Goal: Task Accomplishment & Management: Manage account settings

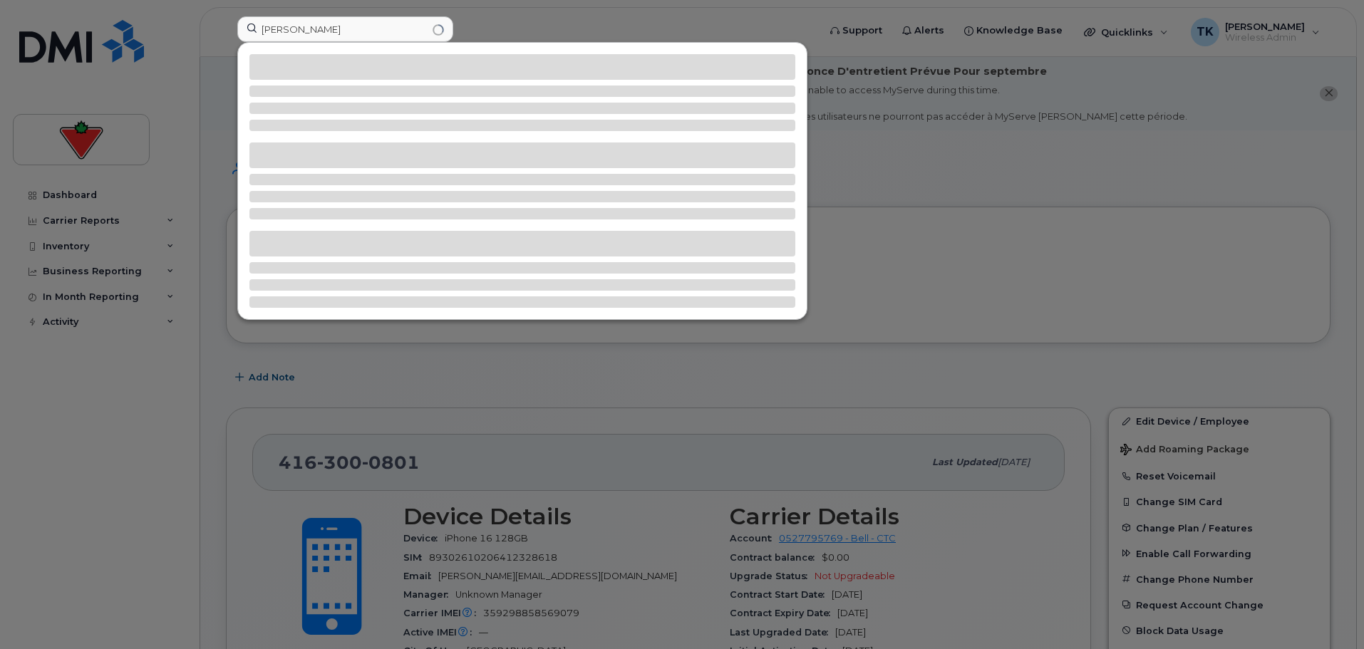
scroll to position [214, 0]
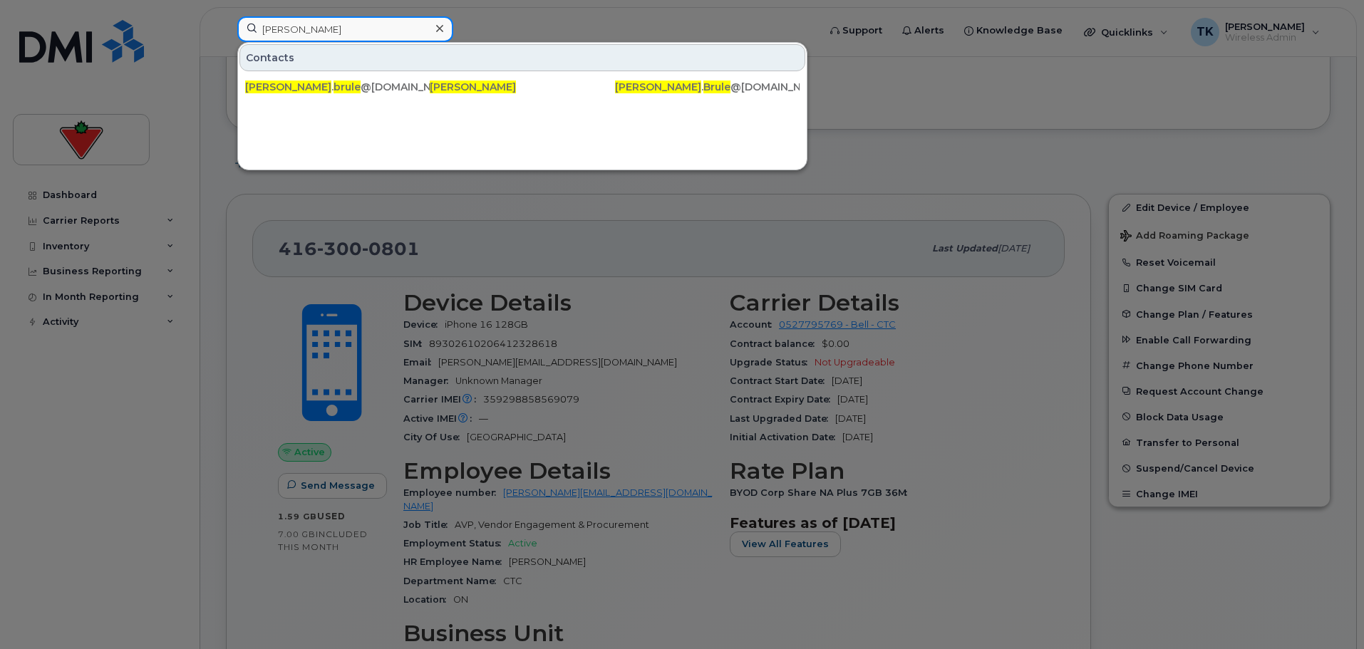
drag, startPoint x: 375, startPoint y: 30, endPoint x: 88, endPoint y: -4, distance: 289.9
paste input "Conor Fitzpatrick"
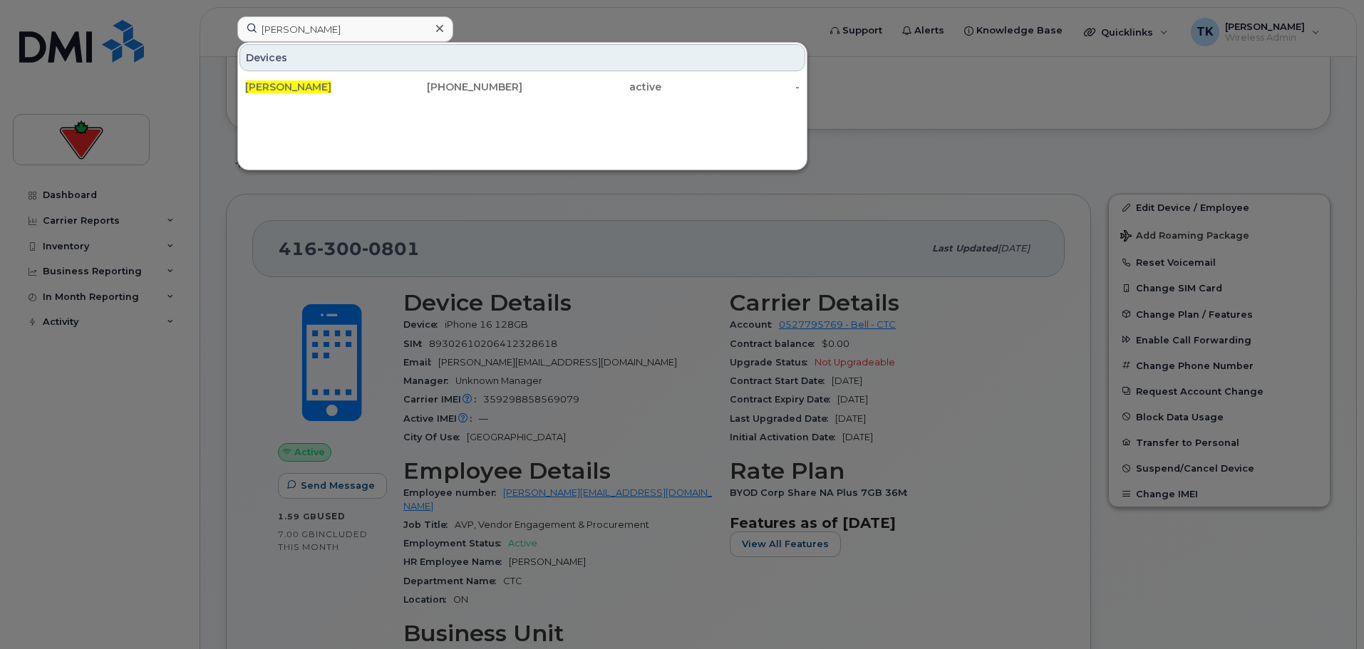
drag, startPoint x: 373, startPoint y: 16, endPoint x: 98, endPoint y: -2, distance: 276.3
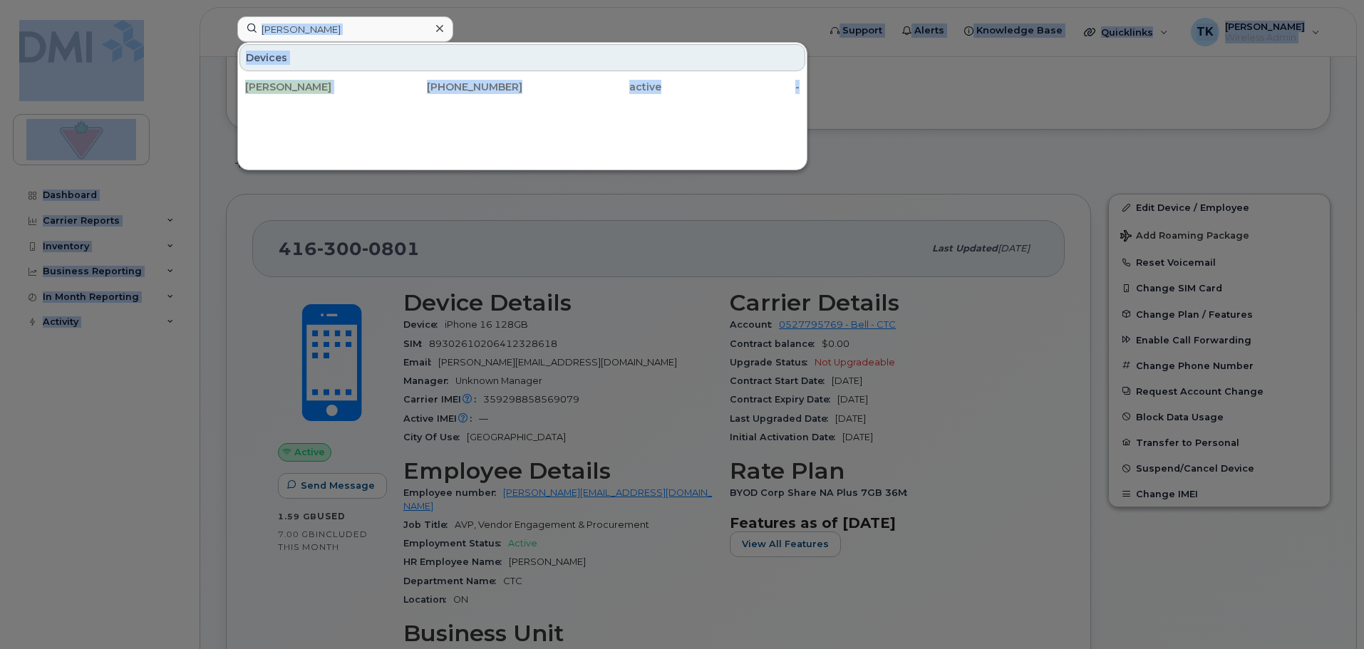
click at [368, 14] on div at bounding box center [682, 324] width 1364 height 649
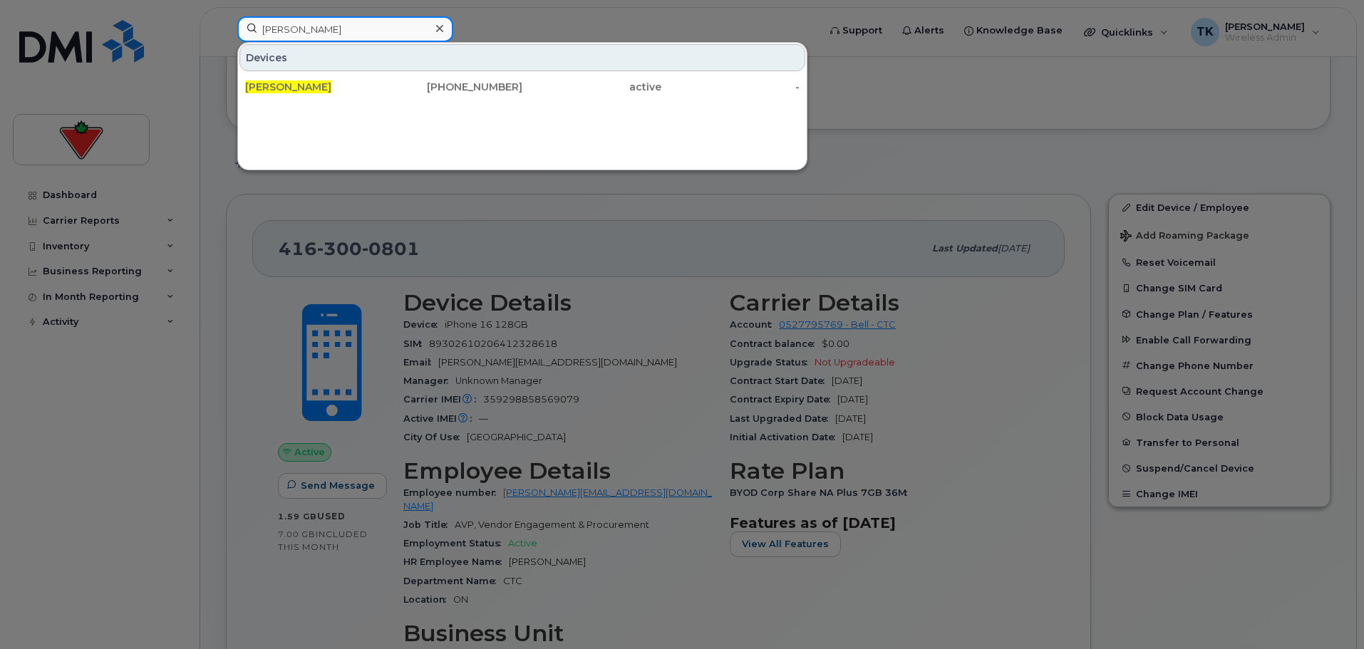
drag, startPoint x: 305, startPoint y: 26, endPoint x: 173, endPoint y: 19, distance: 132.0
click at [226, 19] on div "Conor Fitzpatrick Devices Conor Fitzpatrick 416-700-7550 active -" at bounding box center [523, 31] width 594 height 31
paste input "Ghislain Theriault"
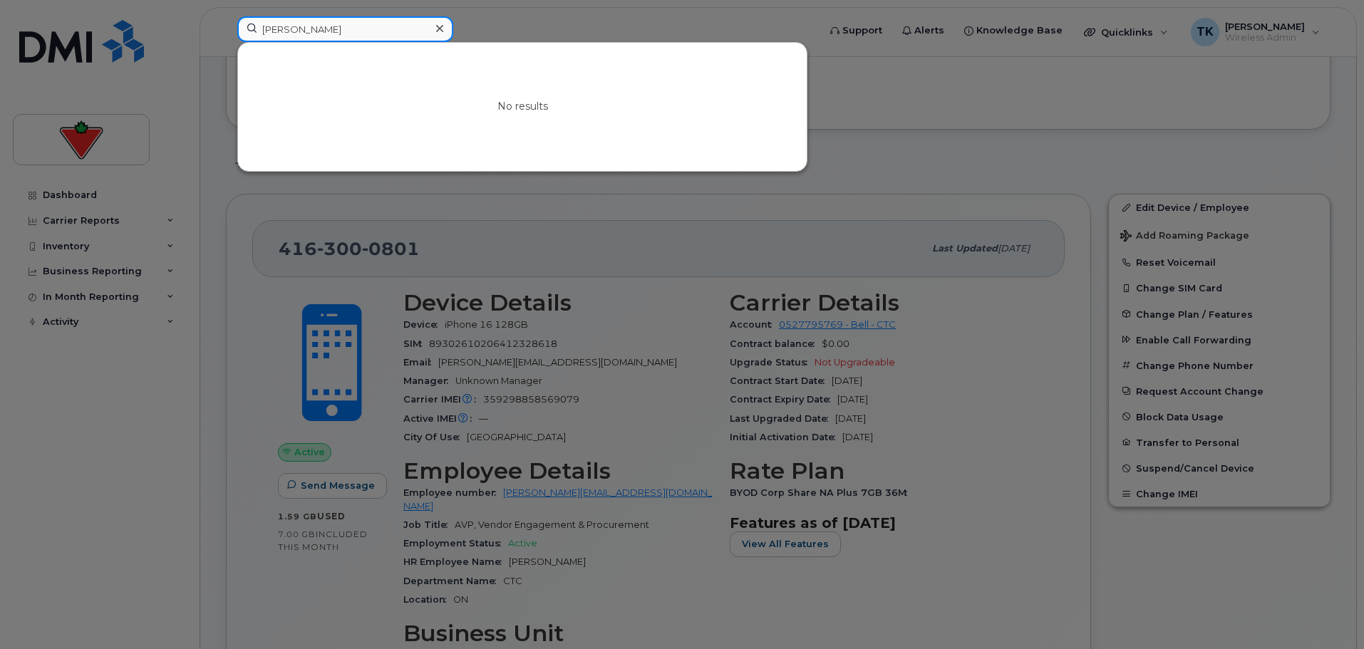
drag, startPoint x: 333, startPoint y: 31, endPoint x: 56, endPoint y: 32, distance: 277.2
click at [226, 33] on div "Ghislain Theriault No results" at bounding box center [523, 31] width 594 height 31
paste input "Carolyn Berg"
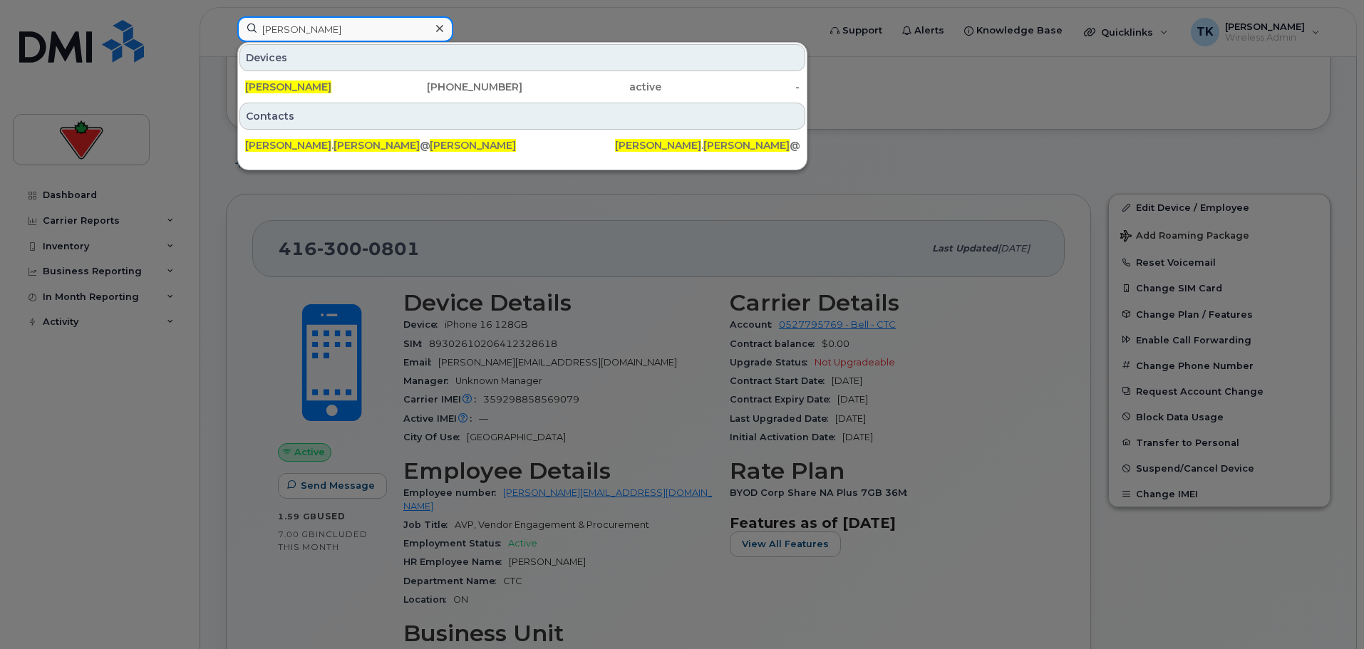
drag, startPoint x: 333, startPoint y: 24, endPoint x: -165, endPoint y: 24, distance: 498.8
paste input "ndace Kelly"
drag, startPoint x: 375, startPoint y: 21, endPoint x: 131, endPoint y: 21, distance: 244.4
click at [226, 21] on div "Candace Kelly Devices Candace Kelly 437-451-4798 active - Contacts candace . ke…" at bounding box center [523, 31] width 594 height 31
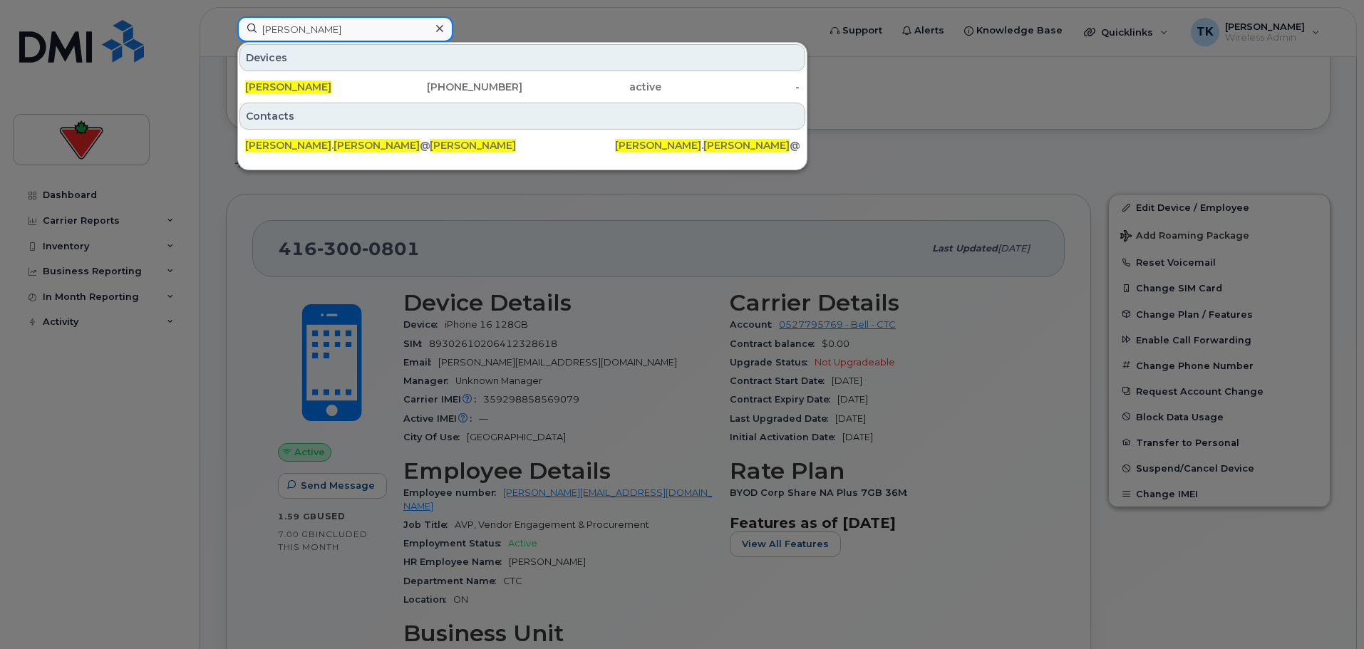
paste input "Anjana Gadagalli"
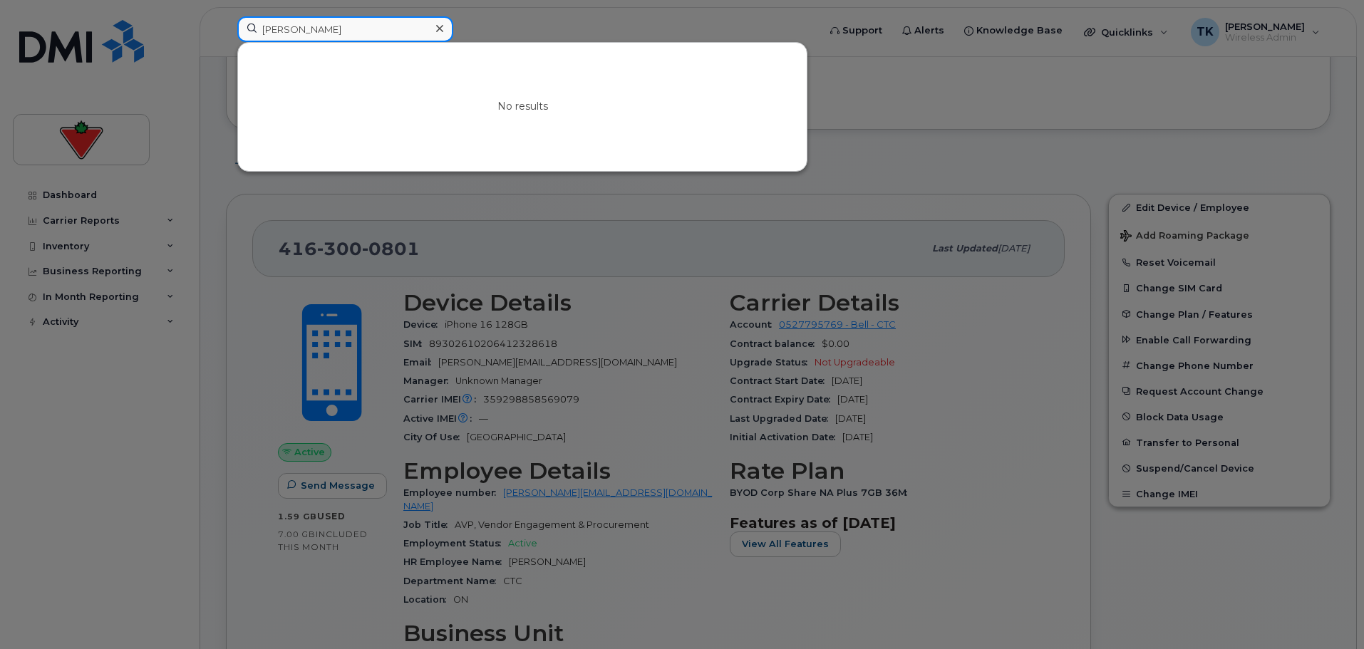
drag, startPoint x: 395, startPoint y: 38, endPoint x: 11, endPoint y: 38, distance: 384.8
click at [226, 38] on div "Anjana Gadagalli No results" at bounding box center [523, 31] width 594 height 31
paste input "Bruce Cooper"
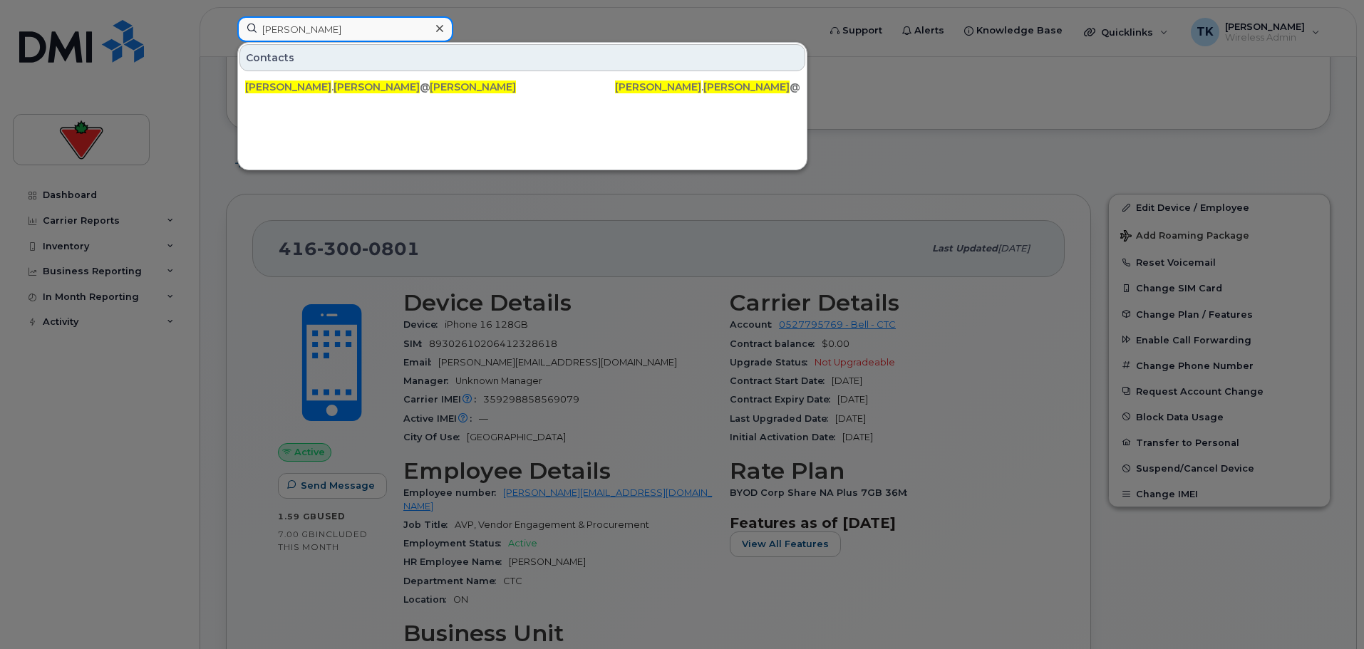
click at [265, 30] on input "Bruce Cooper" at bounding box center [345, 29] width 216 height 26
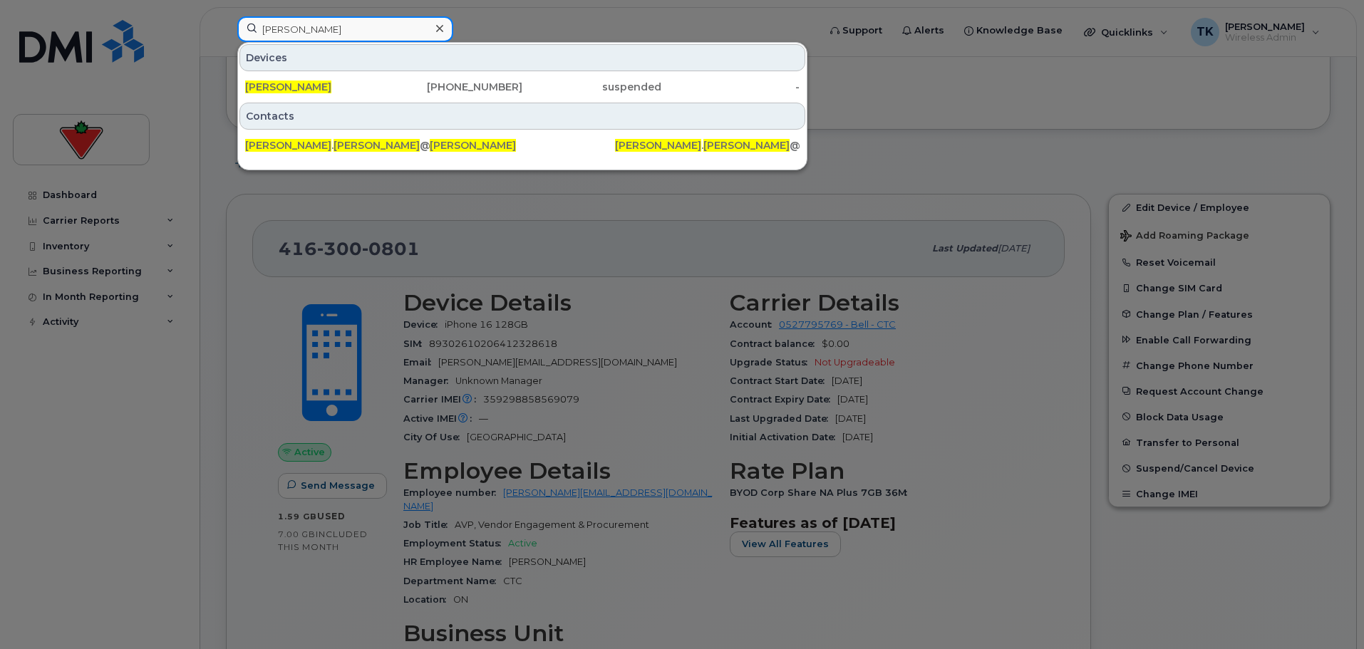
click at [351, 34] on input "Bruce Cooper" at bounding box center [345, 29] width 216 height 26
drag, startPoint x: 353, startPoint y: 28, endPoint x: 118, endPoint y: 21, distance: 235.2
click at [226, 21] on div "Bruce Cooper Devices Bruce Cooper 647-273-9492 suspended - Contacts bruce . coo…" at bounding box center [523, 31] width 594 height 31
paste input "416-806-1937"
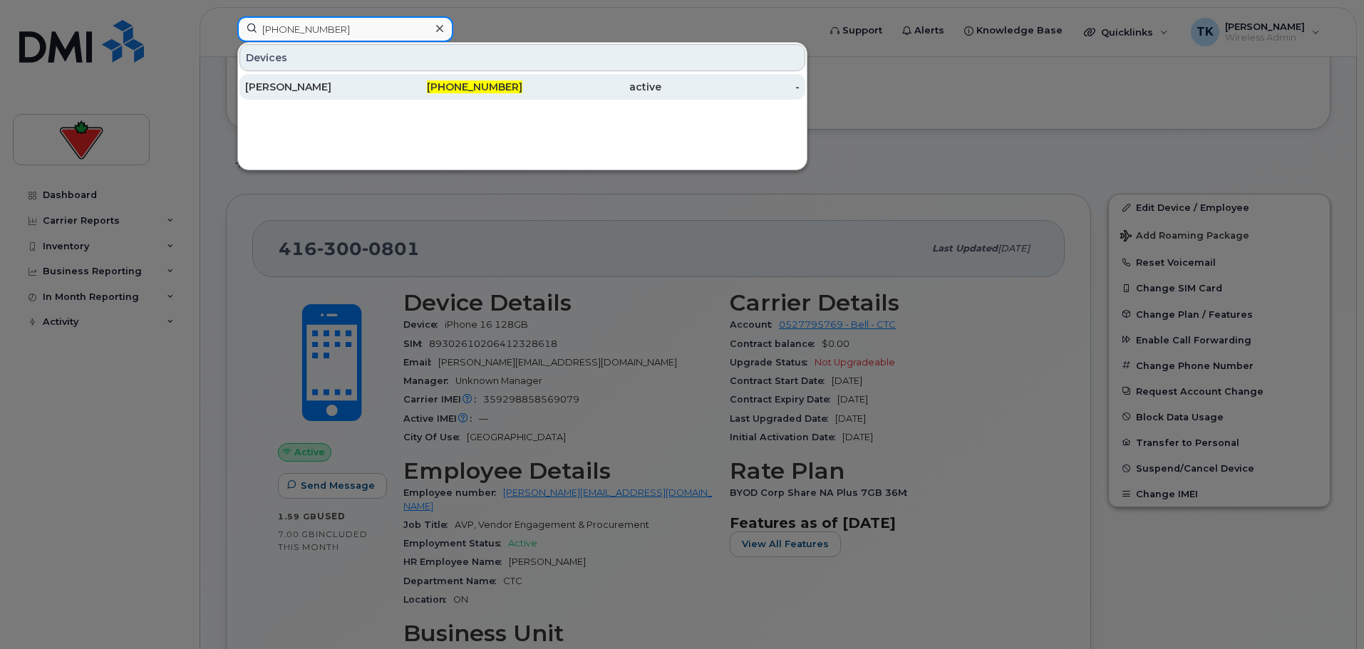
type input "416-806-1937"
click at [311, 81] on div "Ashuni Patel" at bounding box center [314, 87] width 139 height 14
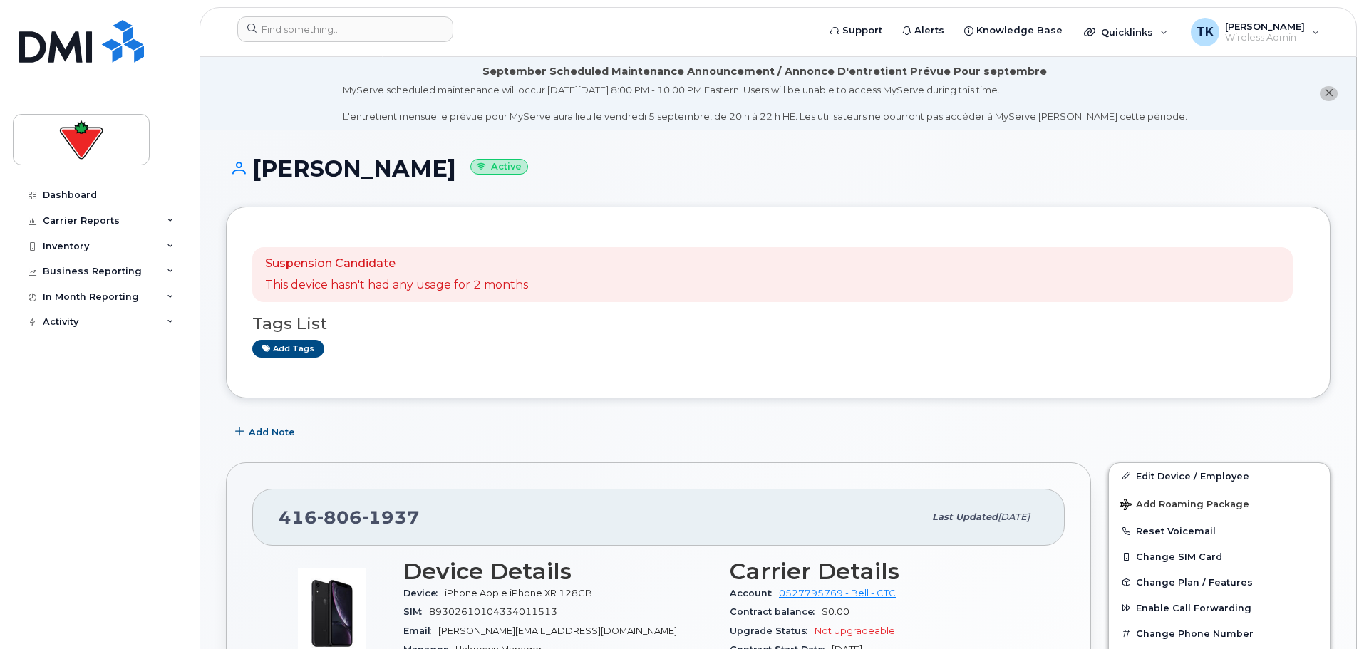
click at [624, 358] on div "Suspension Candidate This device hasn't had any usage for 2 months Tags List Ad…" at bounding box center [778, 302] width 1052 height 139
click at [1151, 474] on link "Edit Device / Employee" at bounding box center [1219, 476] width 221 height 26
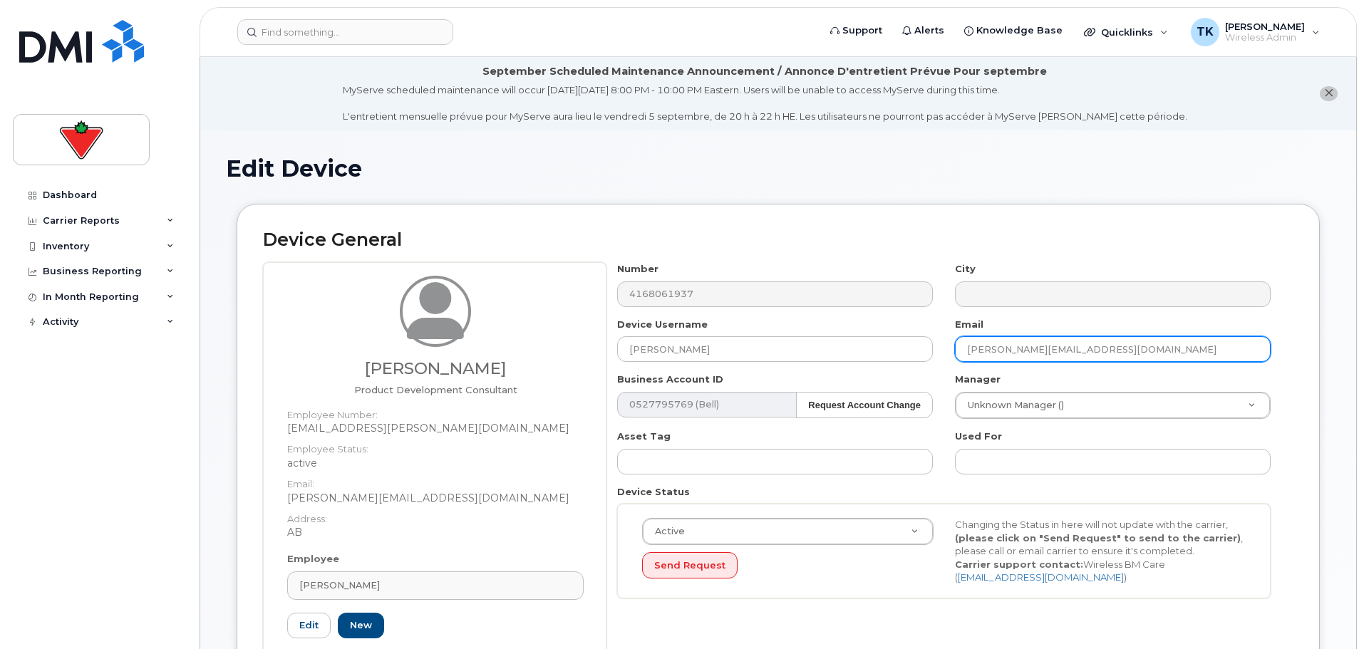
click at [1102, 355] on input "Ashuni.Patel@cantire.com" at bounding box center [1113, 349] width 316 height 26
click at [807, 306] on div "Number 4168061937 City Device Username Ashuni Patel Email Ashuni.Patel@cantire.…" at bounding box center [943, 435] width 675 height 347
paste input "Sinead.Summerfield02"
type input "Sinead.Summerfield02@cantire.com"
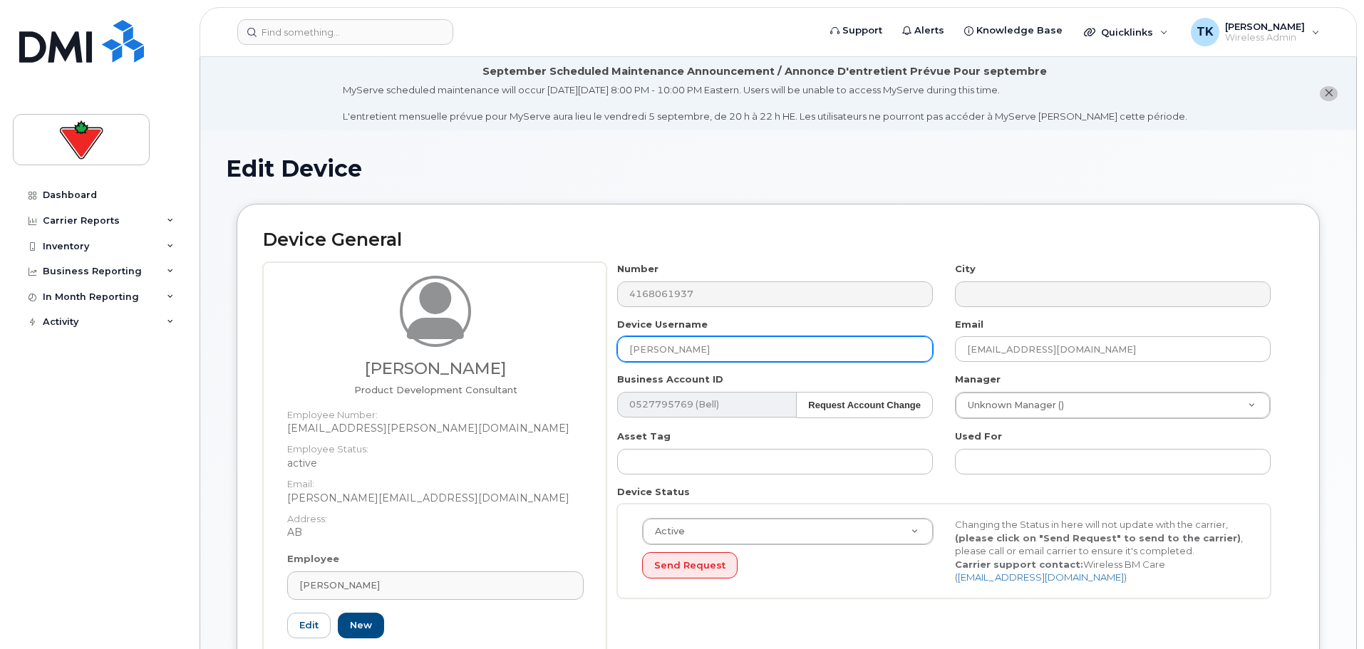
drag, startPoint x: 707, startPoint y: 346, endPoint x: 423, endPoint y: 341, distance: 283.6
click at [424, 341] on div "Ashuni Patel Product Development Consultant Employee Number: ashuni.patel@canti…" at bounding box center [778, 477] width 1030 height 430
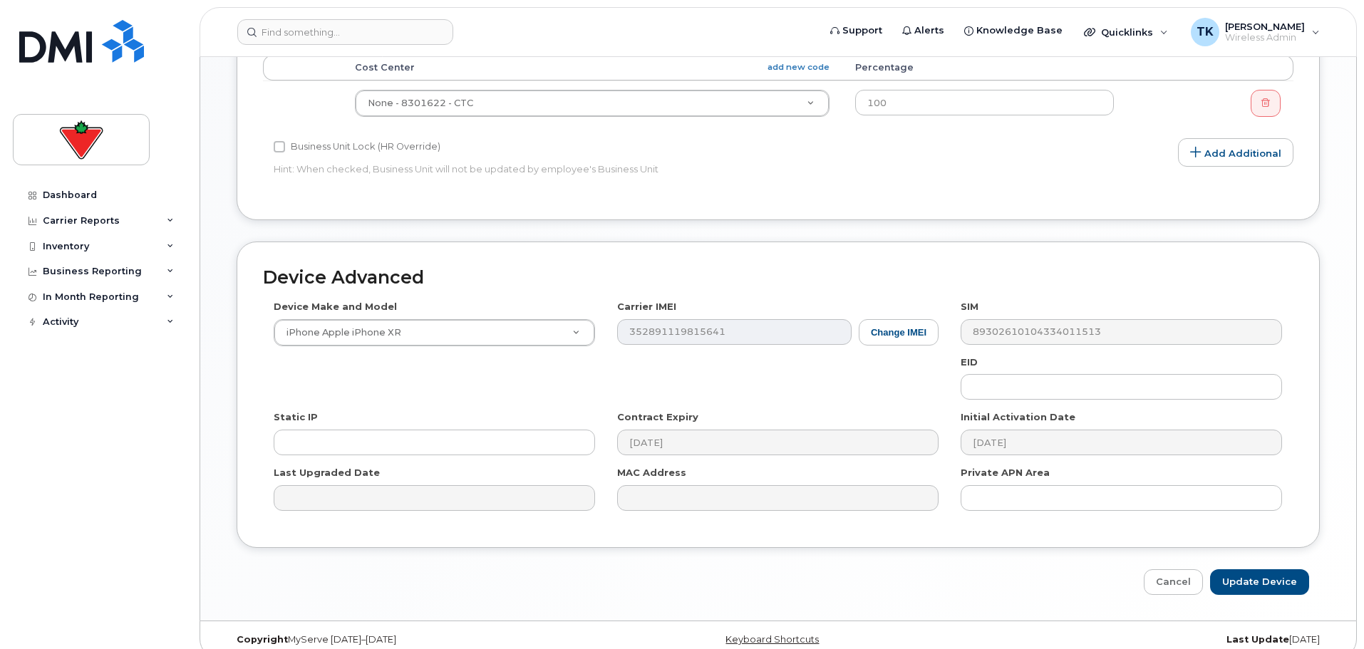
scroll to position [762, 0]
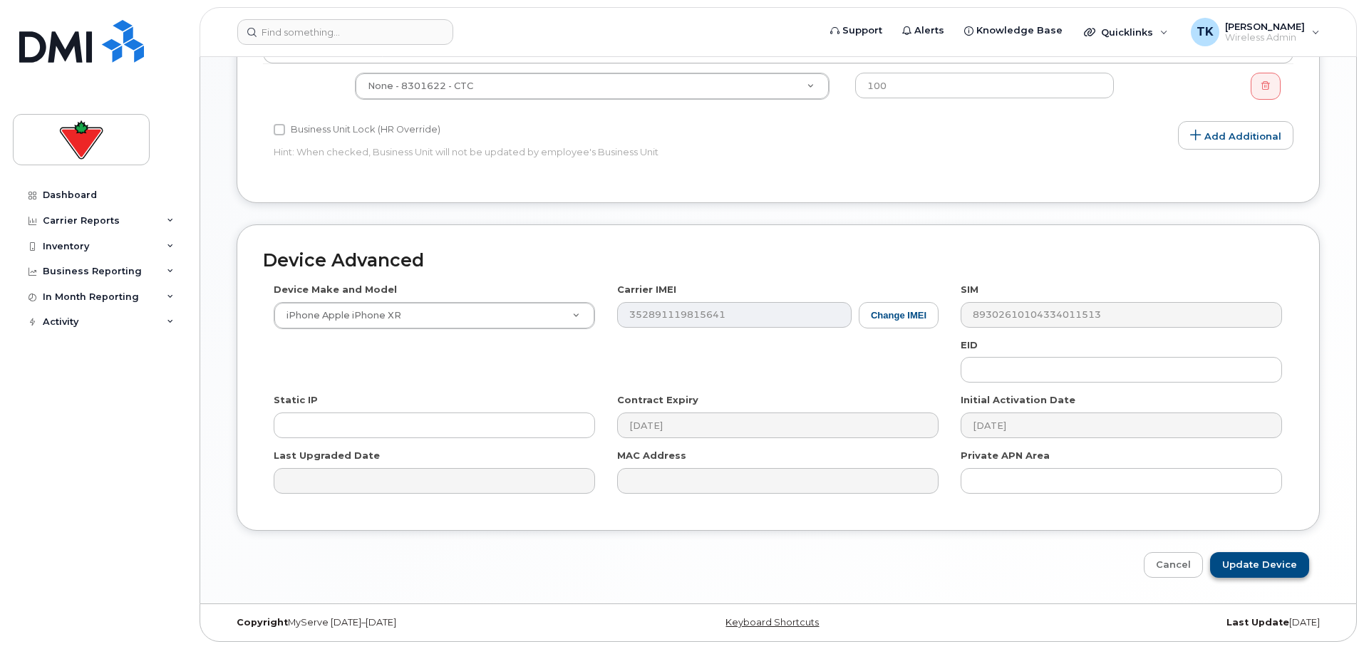
type input "Sinead Summerfield"
click at [1251, 570] on input "Update Device" at bounding box center [1259, 565] width 99 height 26
type input "Saving..."
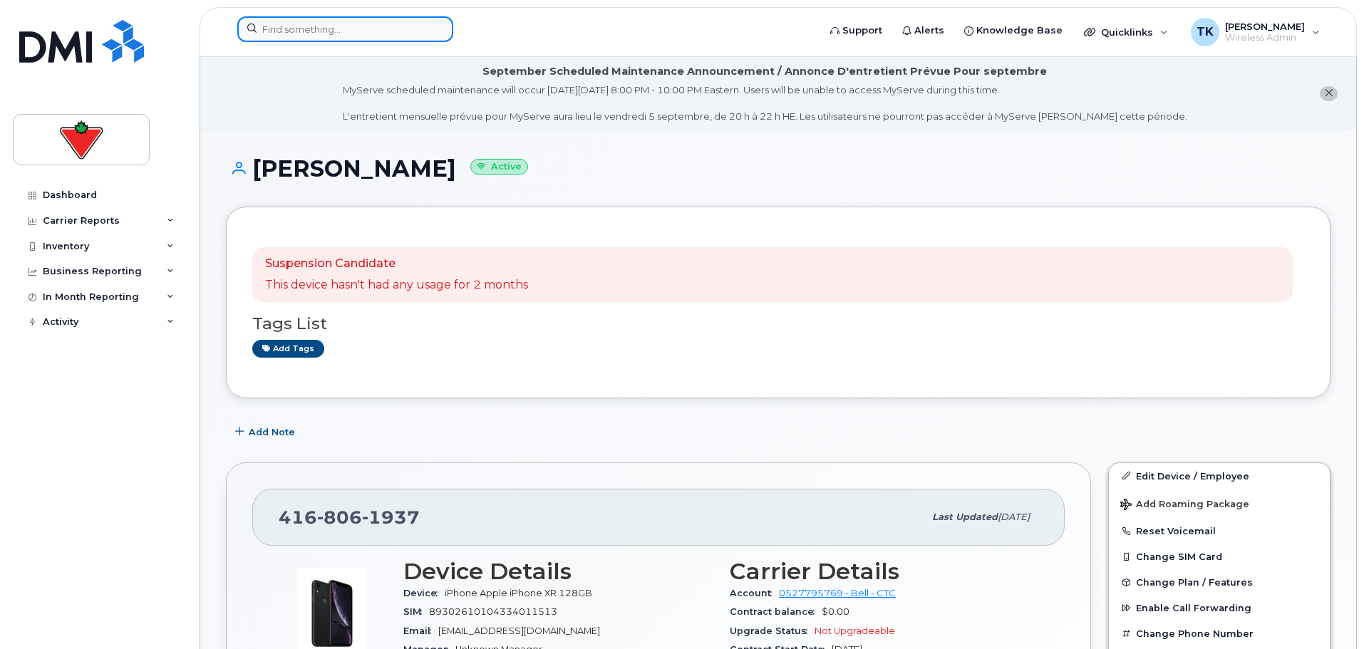
click at [349, 32] on input at bounding box center [345, 29] width 216 height 26
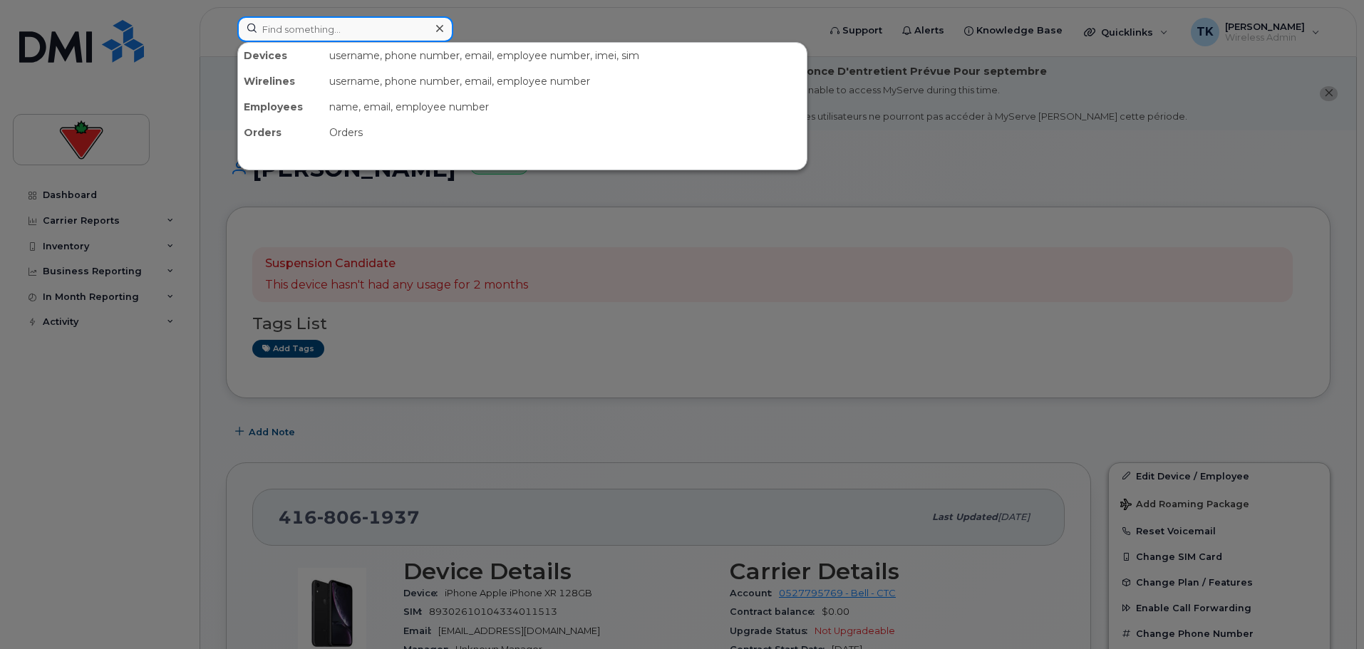
paste input "647-326-7591"
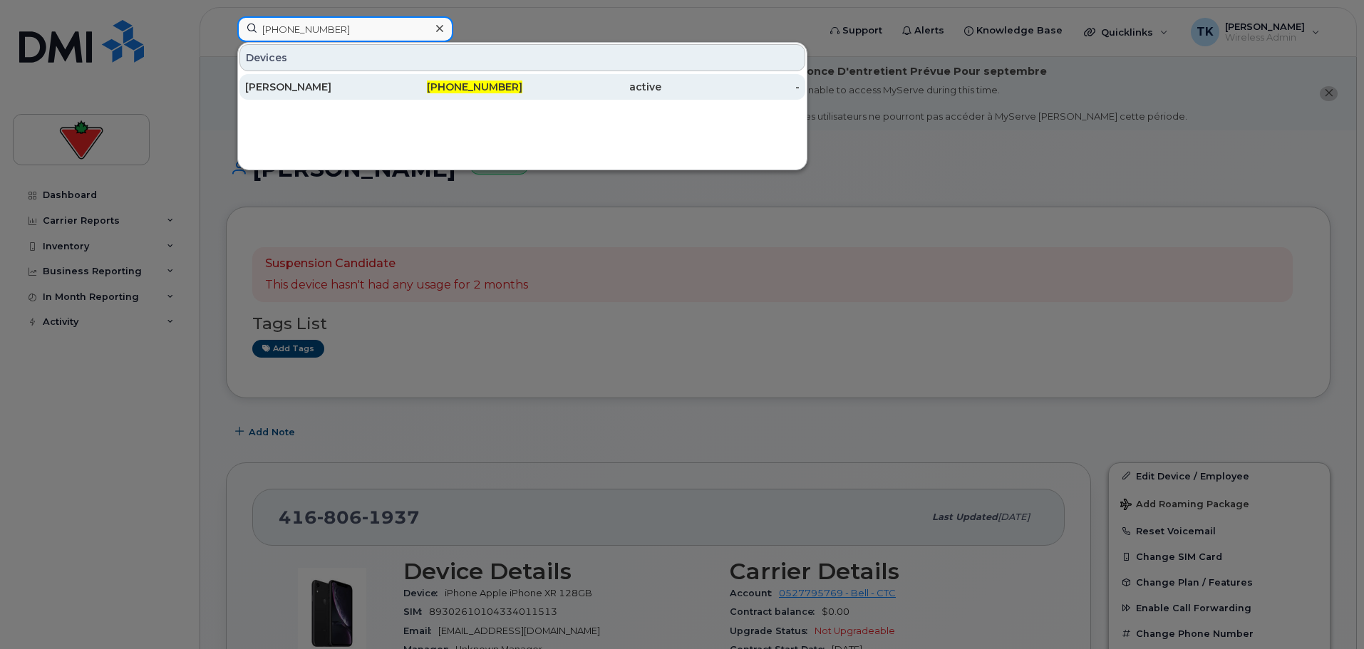
type input "647-326-7591"
click at [294, 82] on div "[PERSON_NAME]" at bounding box center [314, 87] width 139 height 14
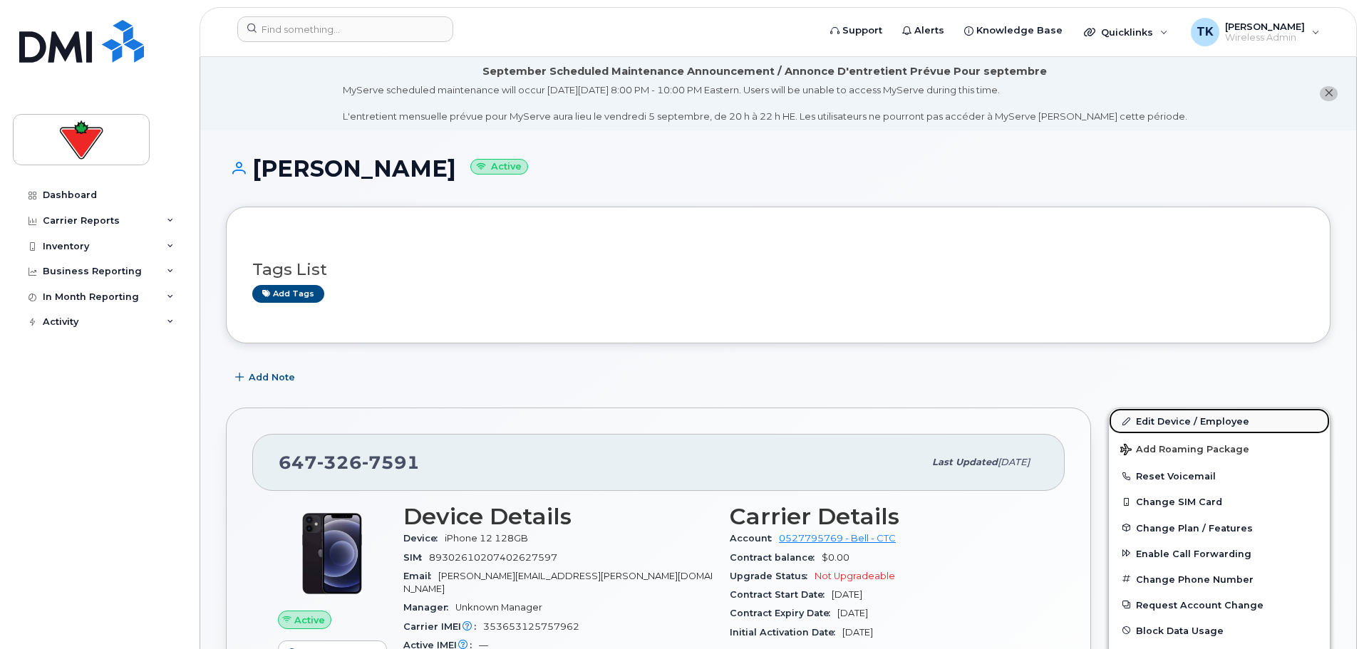
drag, startPoint x: 1195, startPoint y: 420, endPoint x: 1152, endPoint y: 417, distance: 42.9
click at [1195, 420] on link "Edit Device / Employee" at bounding box center [1219, 421] width 221 height 26
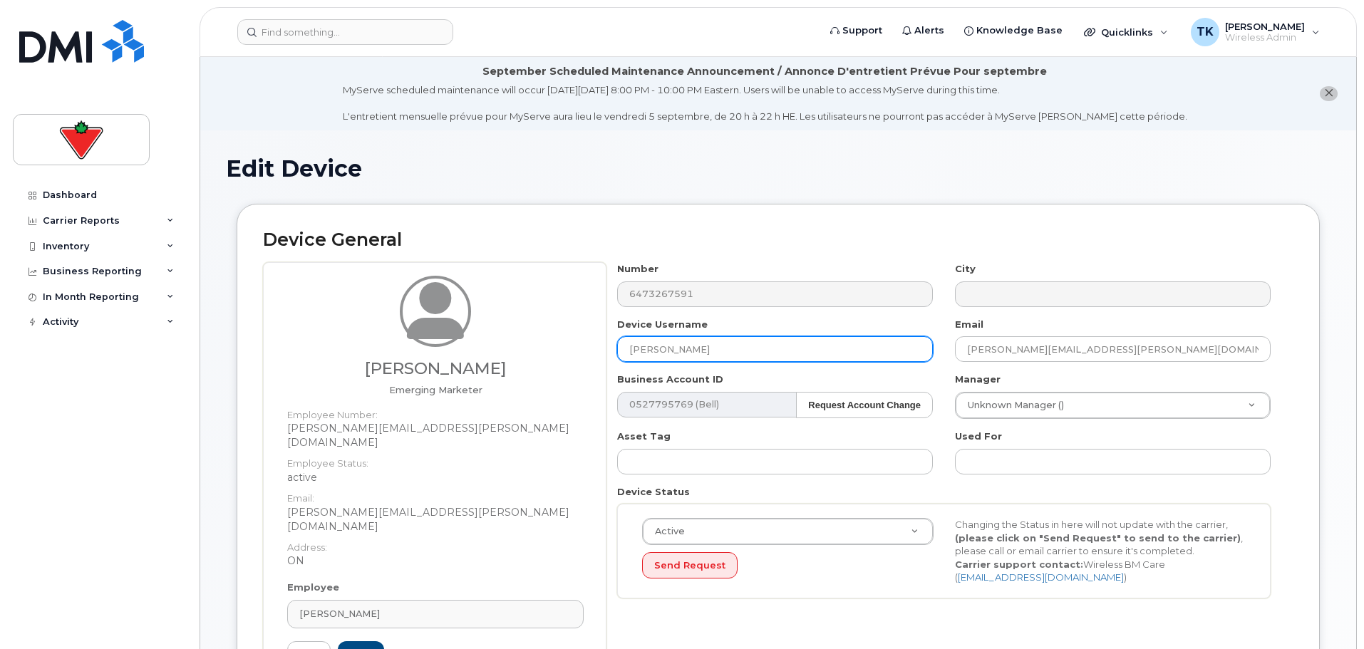
drag, startPoint x: 726, startPoint y: 354, endPoint x: 532, endPoint y: 323, distance: 197.0
click at [534, 323] on div "[PERSON_NAME] Emerging Marketer Employee Number: [PERSON_NAME][EMAIL_ADDRESS][P…" at bounding box center [778, 491] width 1030 height 459
paste input "[PERSON_NAME]"
type input "[PERSON_NAME]"
drag, startPoint x: 1094, startPoint y: 348, endPoint x: 860, endPoint y: 341, distance: 234.5
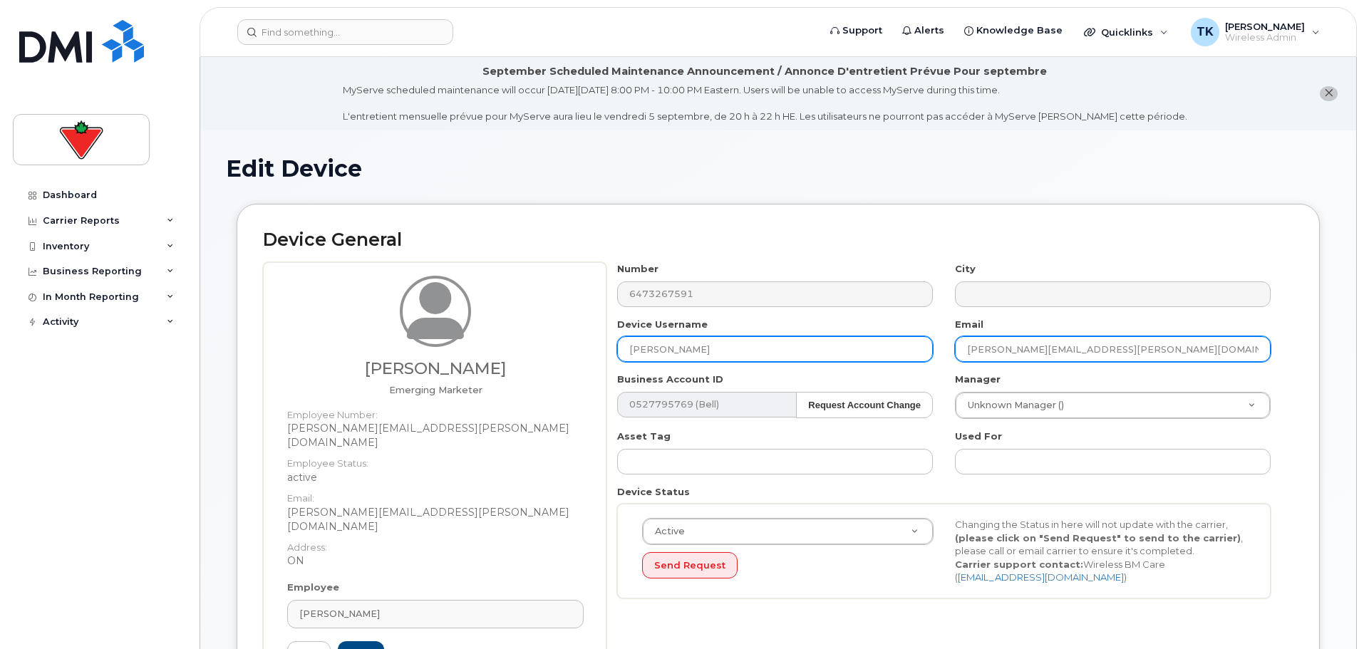
click at [864, 341] on div "Number 6473267591 City Device Username Calhum Mindorff Email Kate.Vokral@cantir…" at bounding box center [943, 435] width 675 height 347
paste input "Calhum.Mindorff"
type input "[EMAIL_ADDRESS][DOMAIN_NAME]"
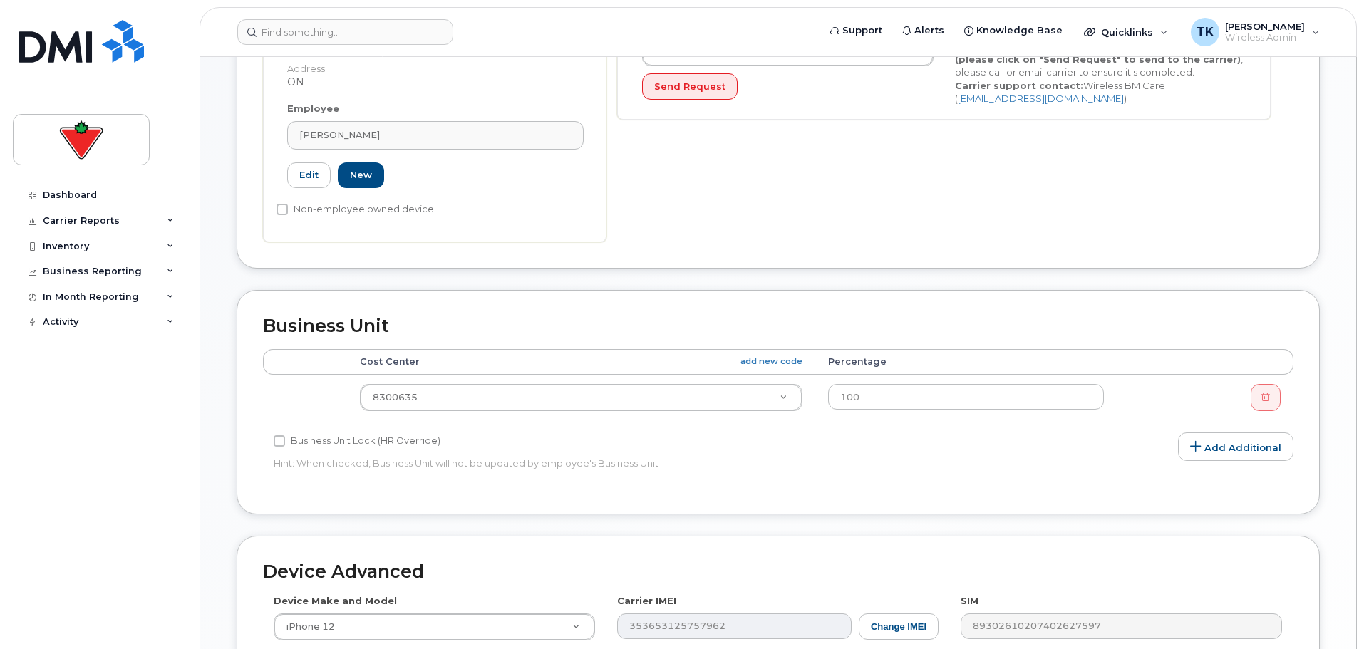
scroll to position [477, 0]
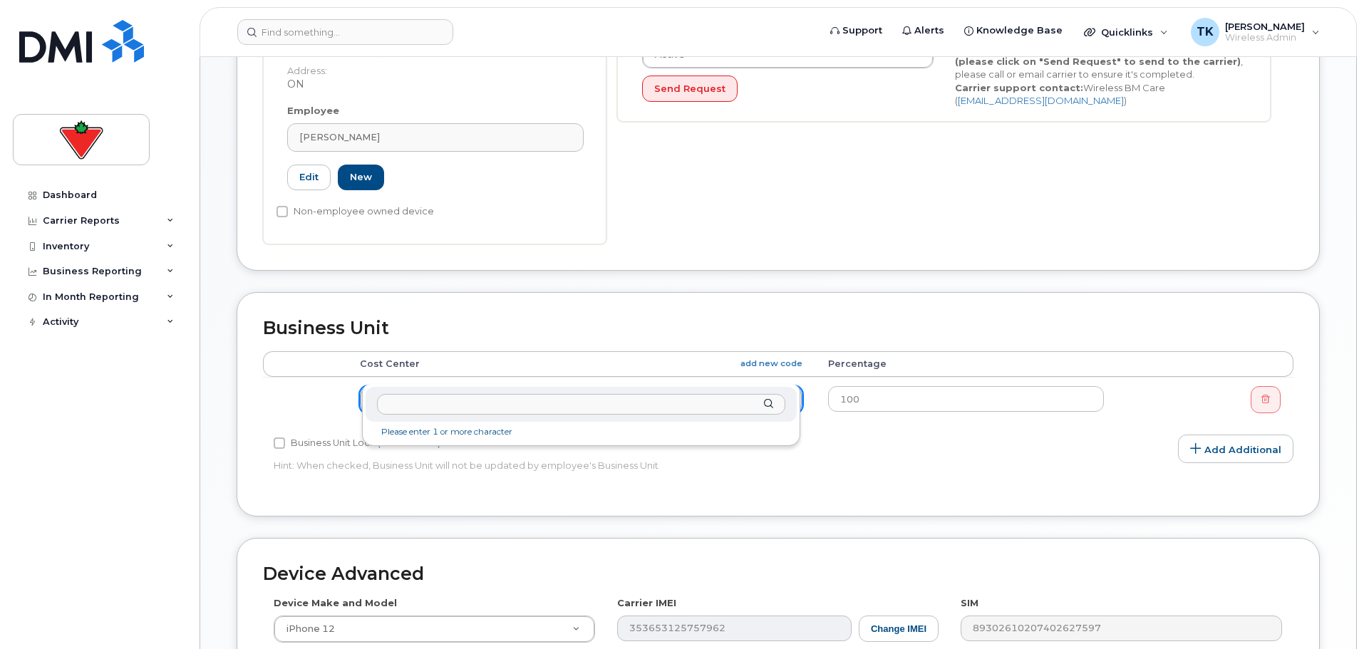
type input "8300647"
drag, startPoint x: 437, startPoint y: 400, endPoint x: 113, endPoint y: 353, distance: 326.9
click at [119, 354] on body "Support Alerts Knowledge Base Quicklinks Suspend / Cancel Device Change SIM Car…" at bounding box center [682, 242] width 1364 height 1439
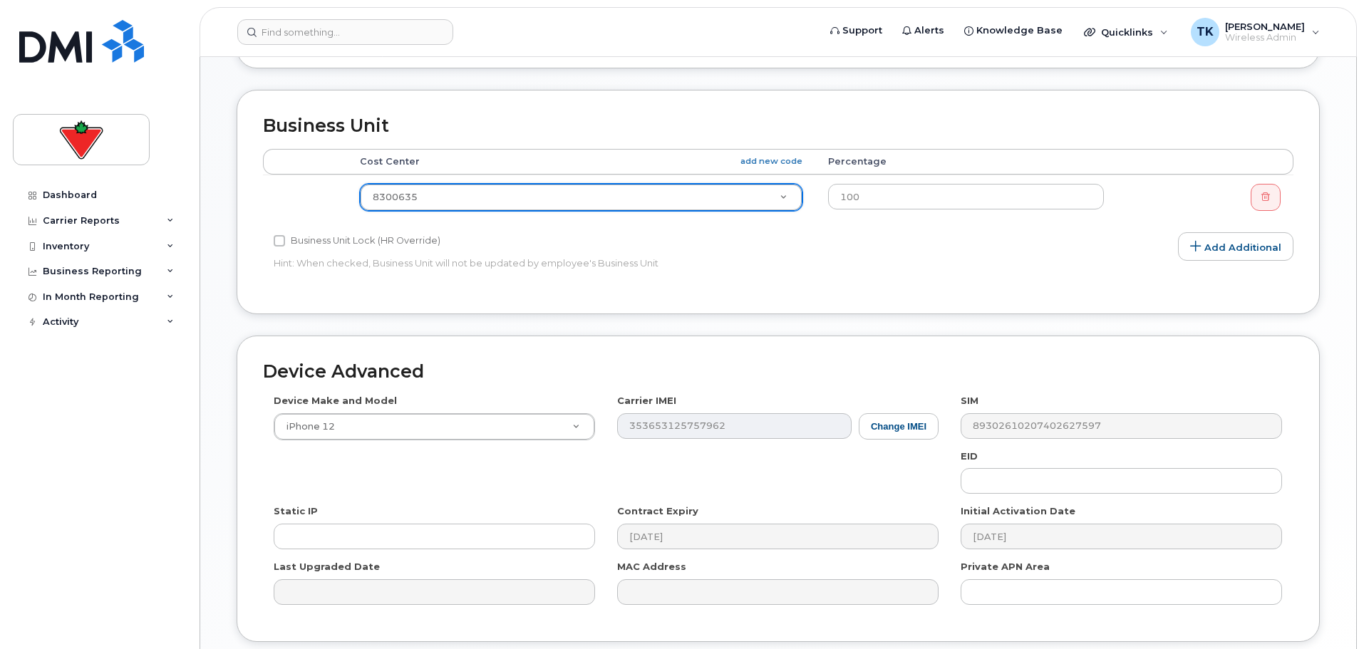
scroll to position [762, 0]
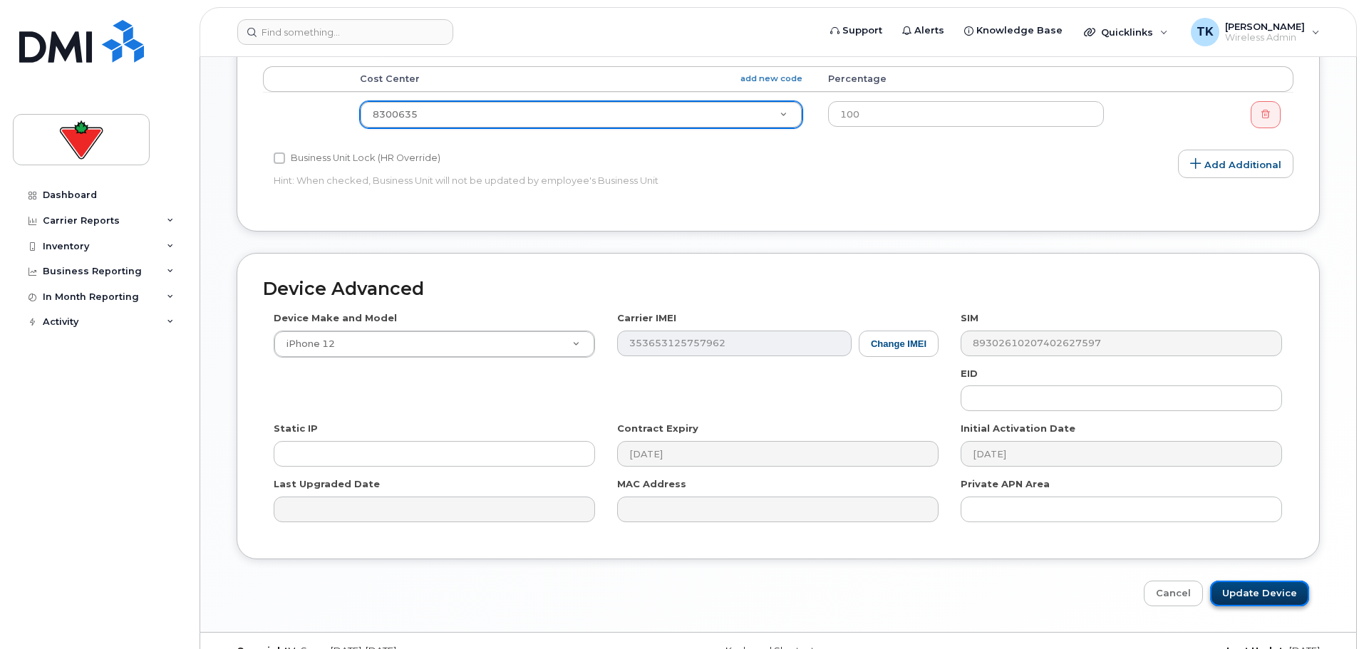
click at [1283, 581] on input "Update Device" at bounding box center [1259, 594] width 99 height 26
type input "Saving..."
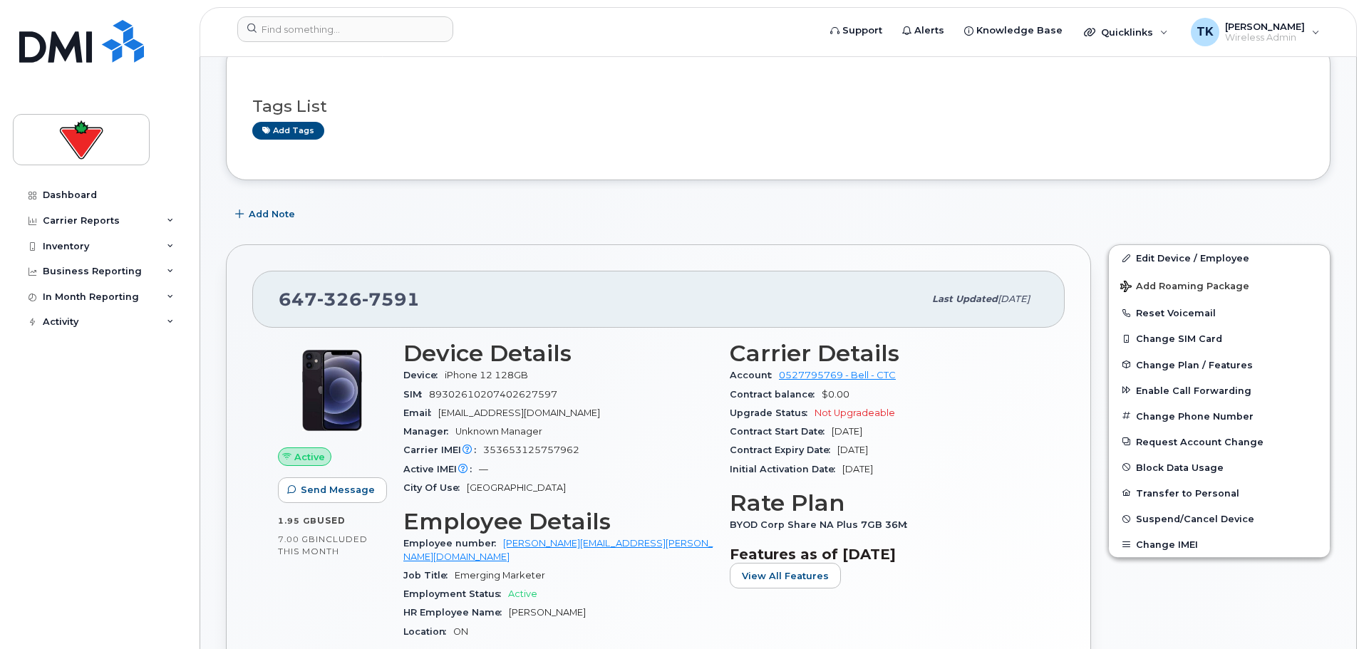
scroll to position [214, 0]
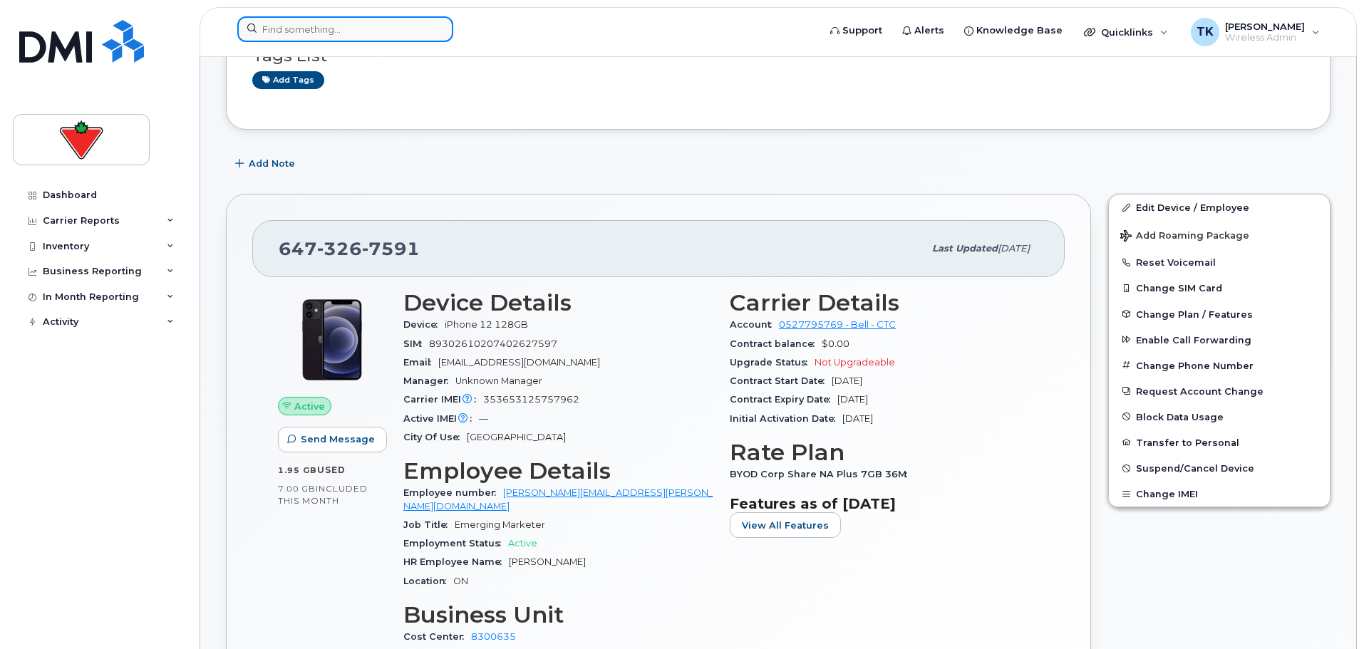
click at [358, 32] on input at bounding box center [345, 29] width 216 height 26
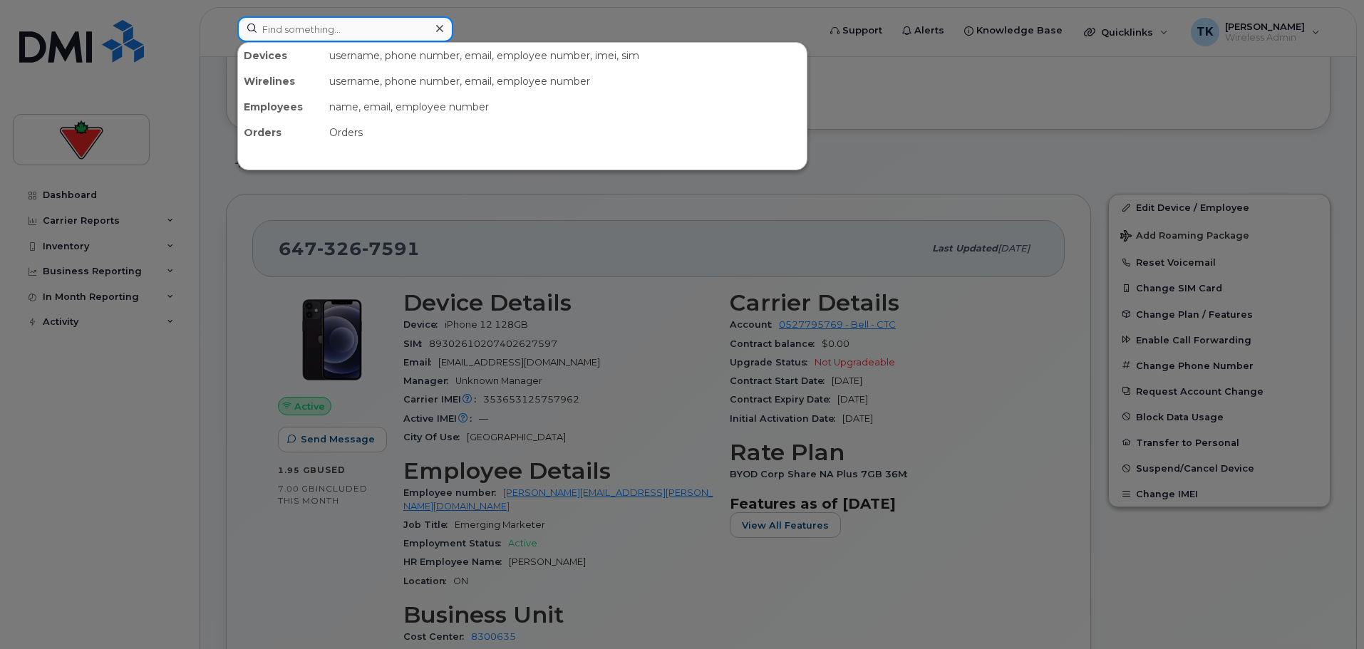
paste input "[PERSON_NAME] [PERSON_NAME]"
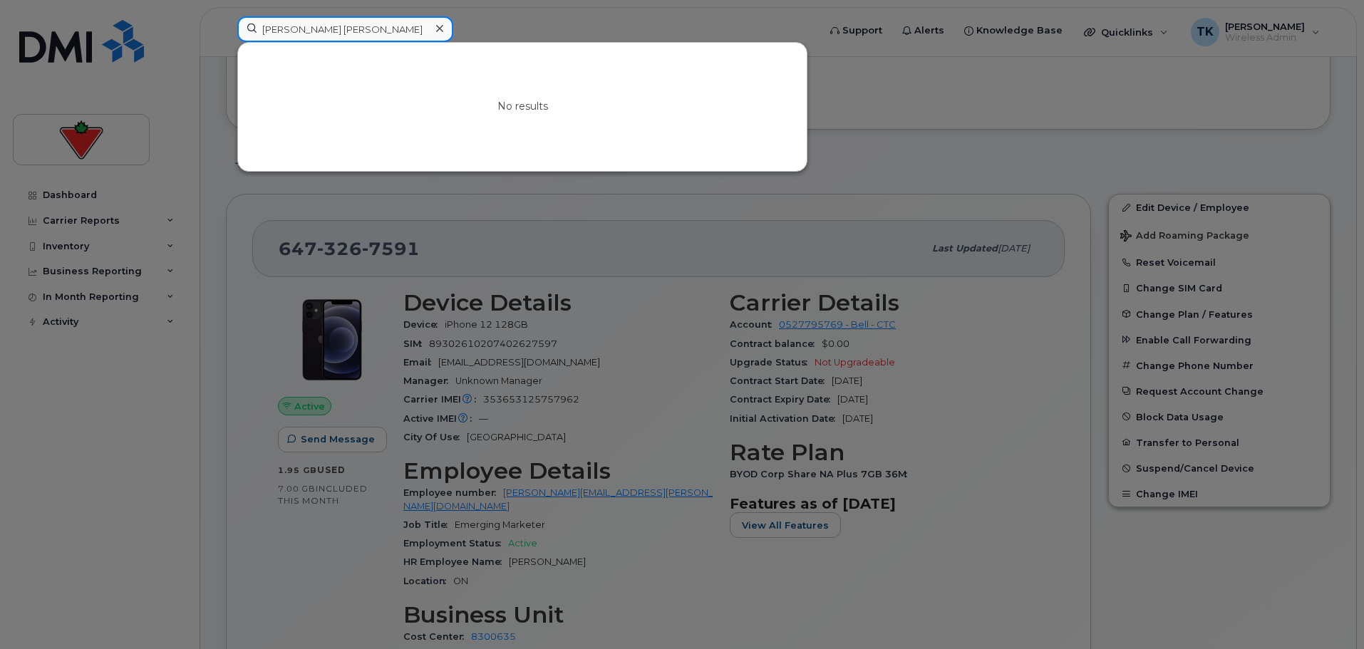
drag, startPoint x: 274, startPoint y: 35, endPoint x: 81, endPoint y: 30, distance: 193.2
click at [226, 31] on div "[PERSON_NAME] [PERSON_NAME] No results" at bounding box center [523, 31] width 594 height 31
paste input "[PERSON_NAME]"
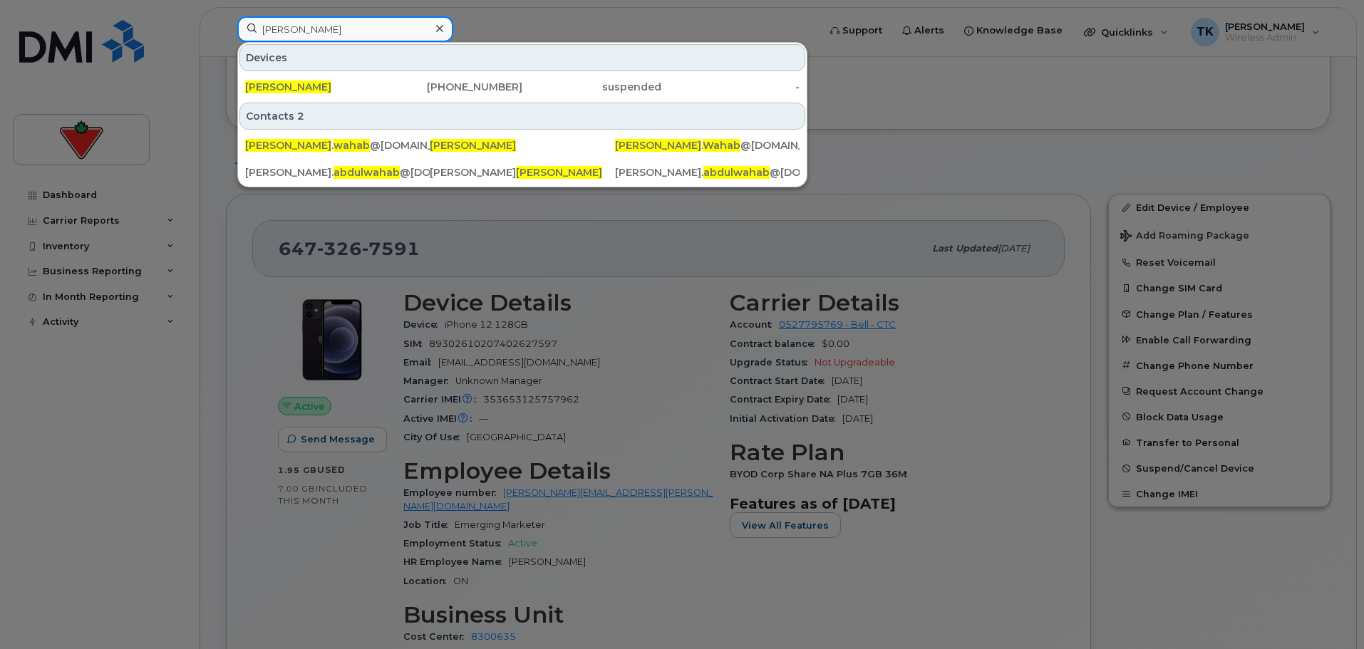
drag, startPoint x: 361, startPoint y: 20, endPoint x: 128, endPoint y: 20, distance: 232.3
click at [226, 20] on div "[PERSON_NAME] Devices [PERSON_NAME] [PHONE_NUMBER] suspended - Contacts 2 abdul…" at bounding box center [523, 31] width 594 height 31
paste input "[PERSON_NAME]"
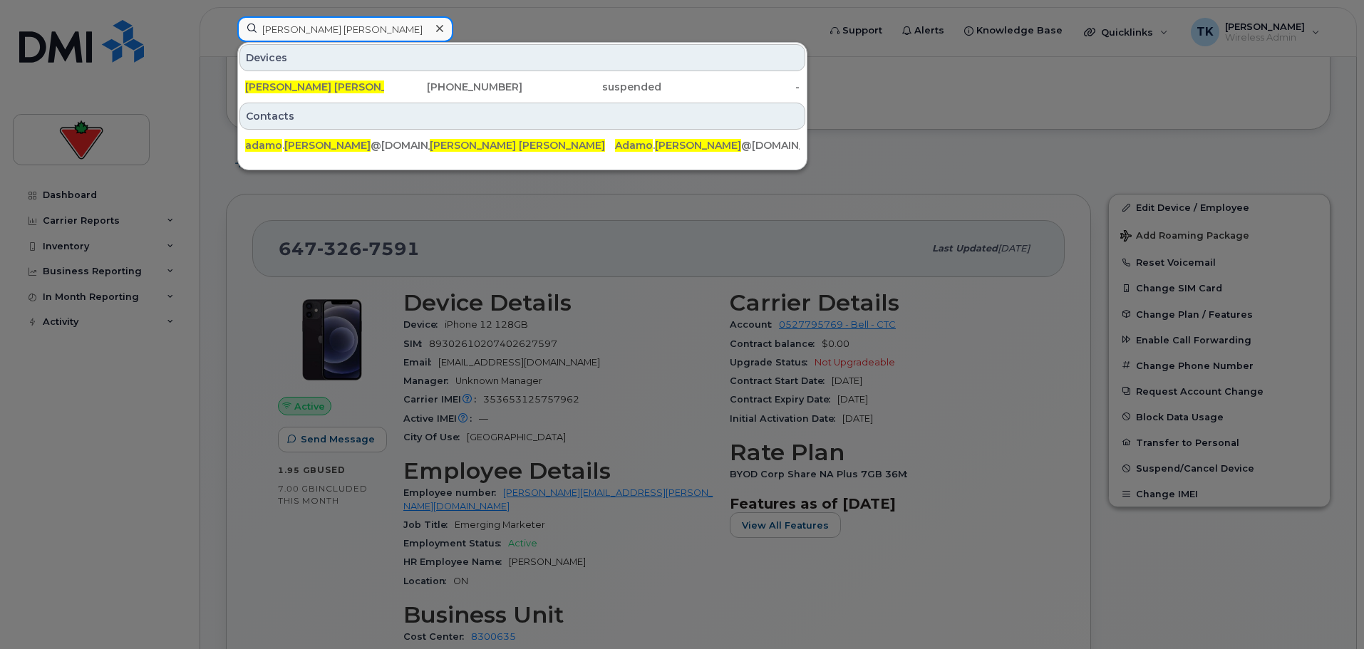
drag, startPoint x: 373, startPoint y: 29, endPoint x: 116, endPoint y: 16, distance: 256.9
click at [226, 16] on div "[PERSON_NAME] [PERSON_NAME] Devices [PERSON_NAME] [PERSON_NAME] [PHONE_NUMBER] …" at bounding box center [523, 31] width 594 height 31
paste input "[PERSON_NAME]"
drag, startPoint x: 333, startPoint y: 33, endPoint x: 187, endPoint y: 29, distance: 146.8
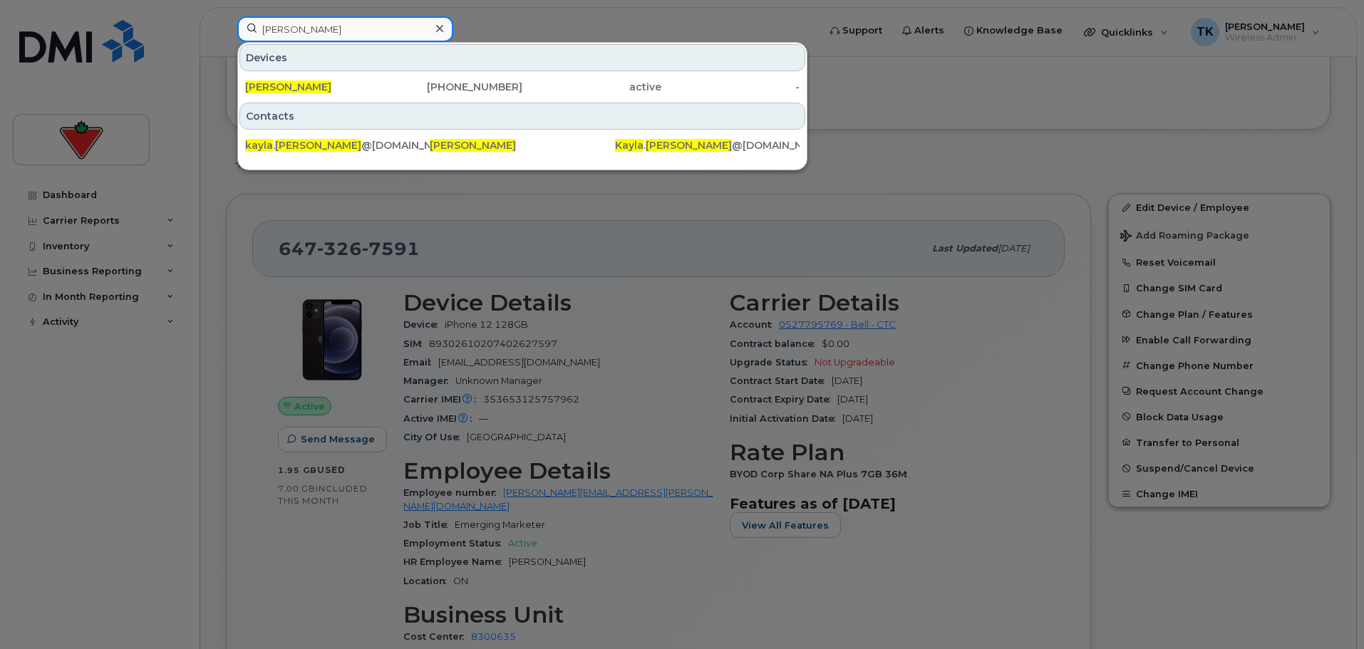
click at [226, 31] on div "[PERSON_NAME] [PERSON_NAME] [PHONE_NUMBER] active - Contacts kayla . [PERSON_NA…" at bounding box center [523, 31] width 594 height 31
paste input "[PERSON_NAME]"
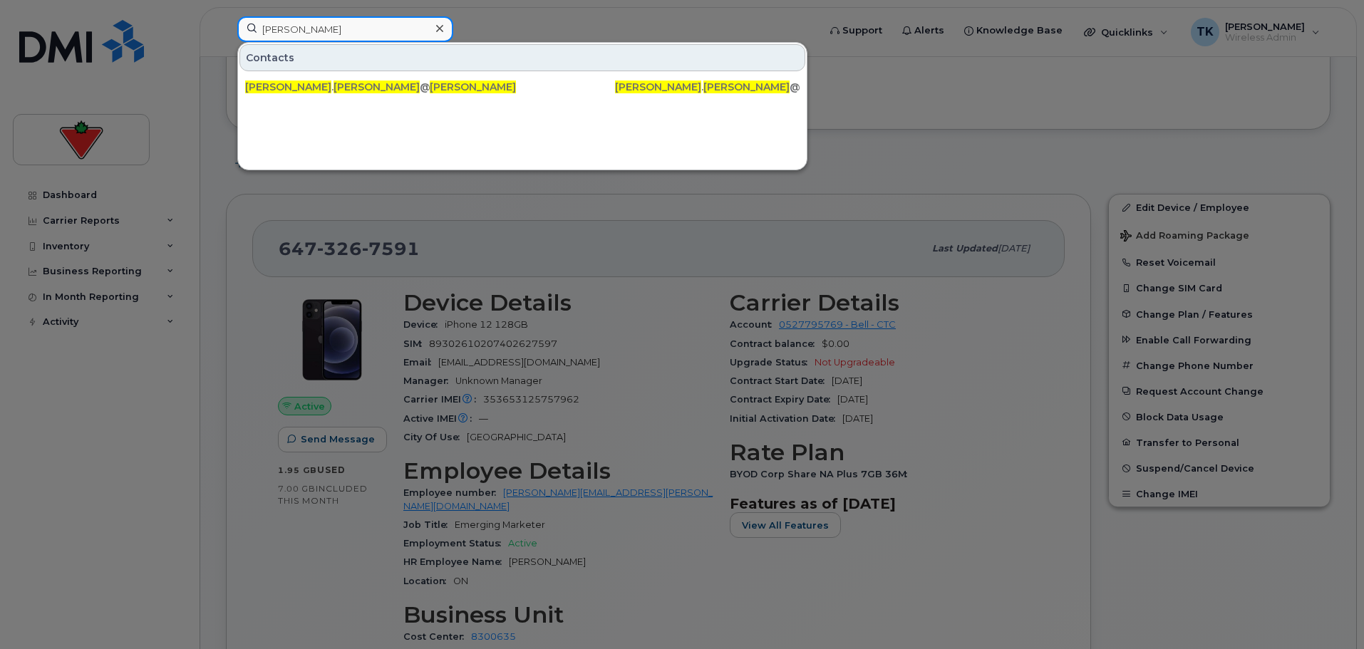
type input "[PERSON_NAME]"
